Goal: Information Seeking & Learning: Learn about a topic

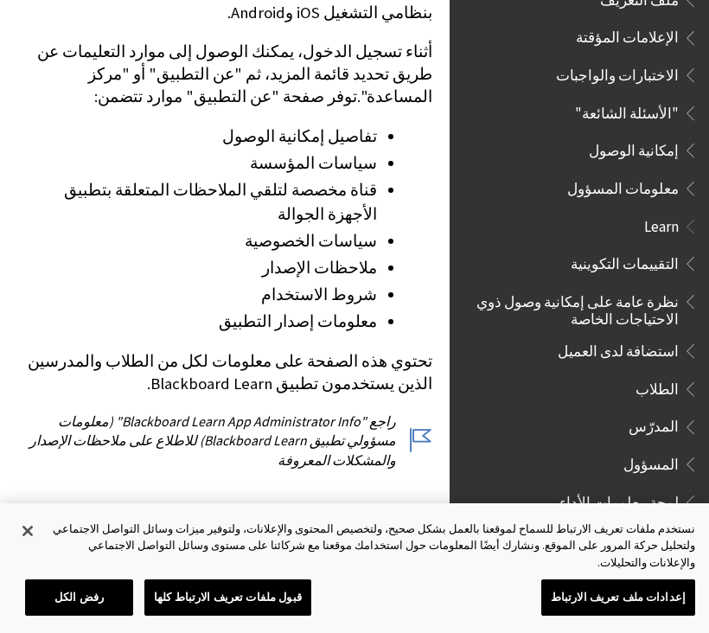
scroll to position [898, 0]
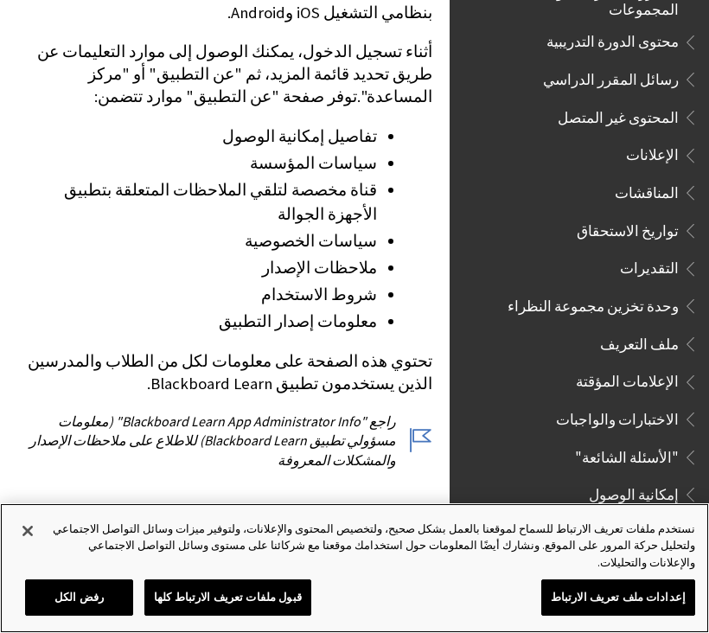
click at [253, 616] on button "قبول ملفات تعريف الارتباط كلها" at bounding box center [227, 597] width 167 height 36
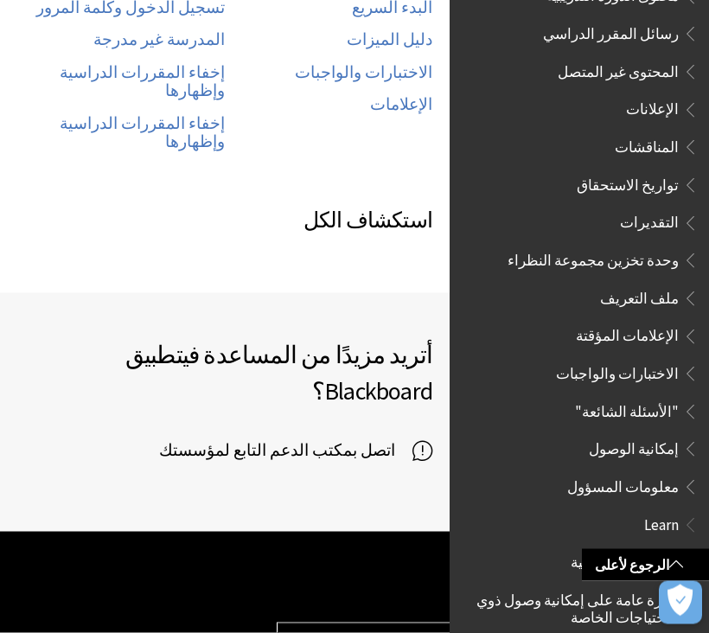
scroll to position [1147, 0]
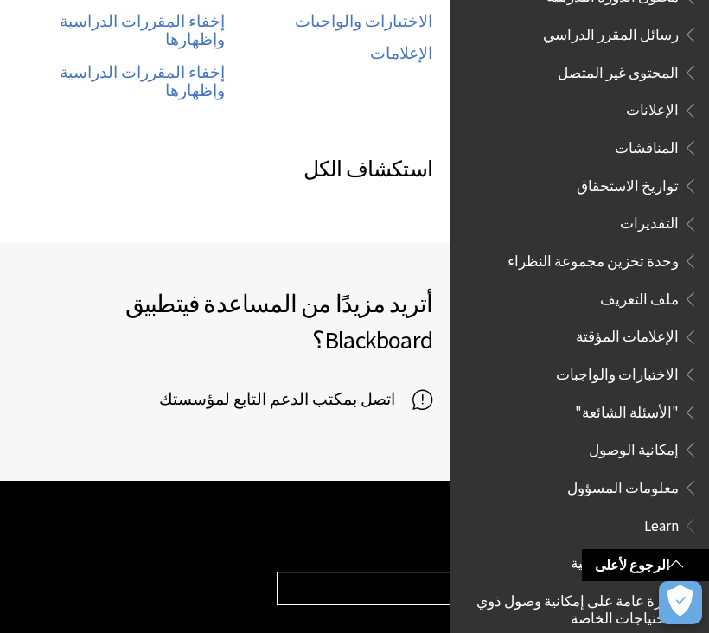
click at [412, 387] on span "اتصل بمكتب الدعم التابع لمؤسستك" at bounding box center [285, 400] width 253 height 26
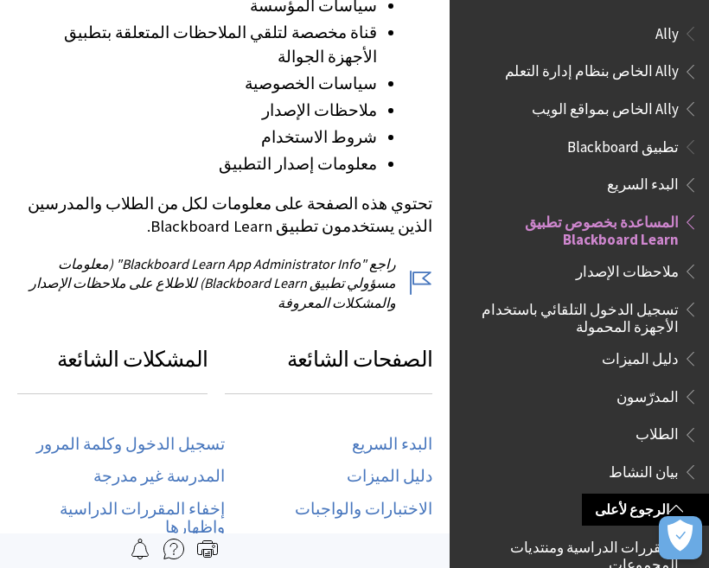
click at [626, 242] on span "المساعدة بخصوص تطبيق Blackboard Learn" at bounding box center [574, 228] width 208 height 41
click at [620, 238] on span "المساعدة بخصوص تطبيق Blackboard Learn" at bounding box center [574, 228] width 208 height 41
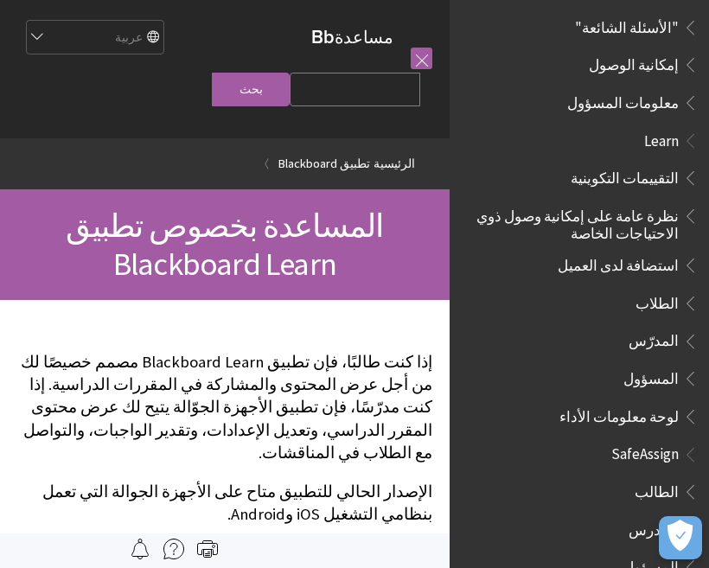
scroll to position [984, 0]
